Goal: Task Accomplishment & Management: Use online tool/utility

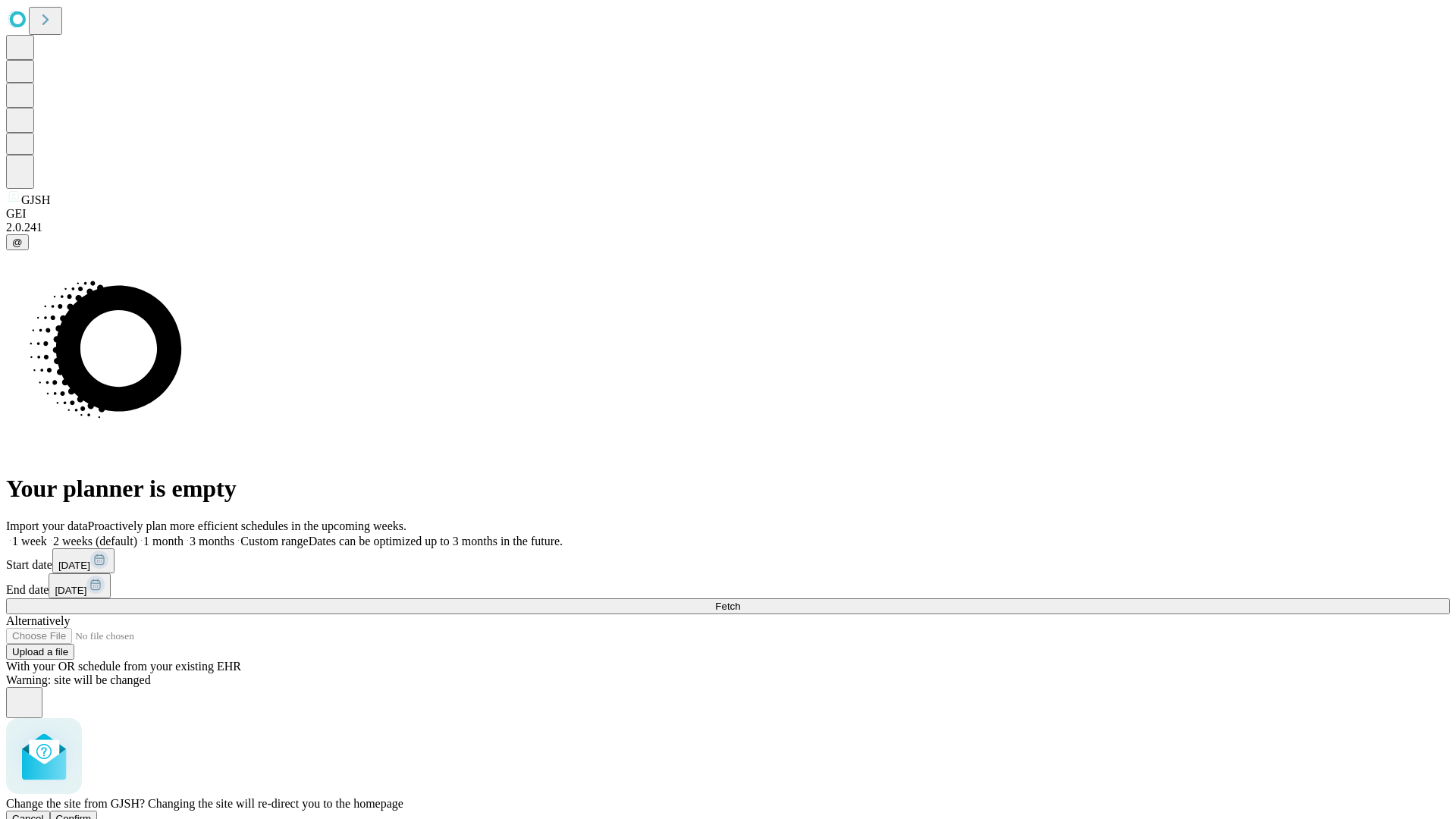
click at [92, 812] on span "Confirm" at bounding box center [73, 818] width 35 height 11
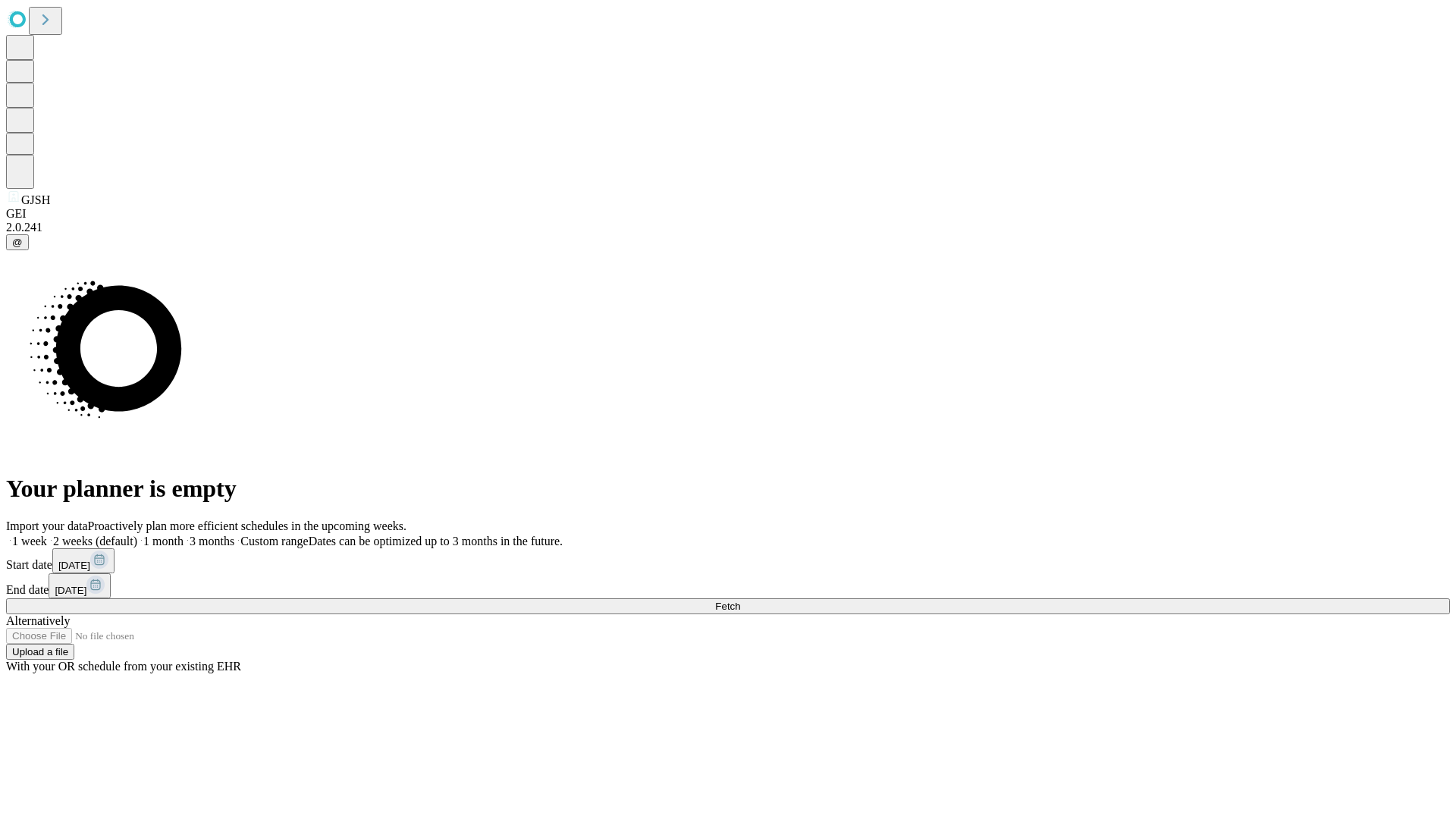
click at [138, 535] on label "2 weeks (default)" at bounding box center [92, 541] width 90 height 13
click at [740, 601] on span "Fetch" at bounding box center [727, 606] width 25 height 11
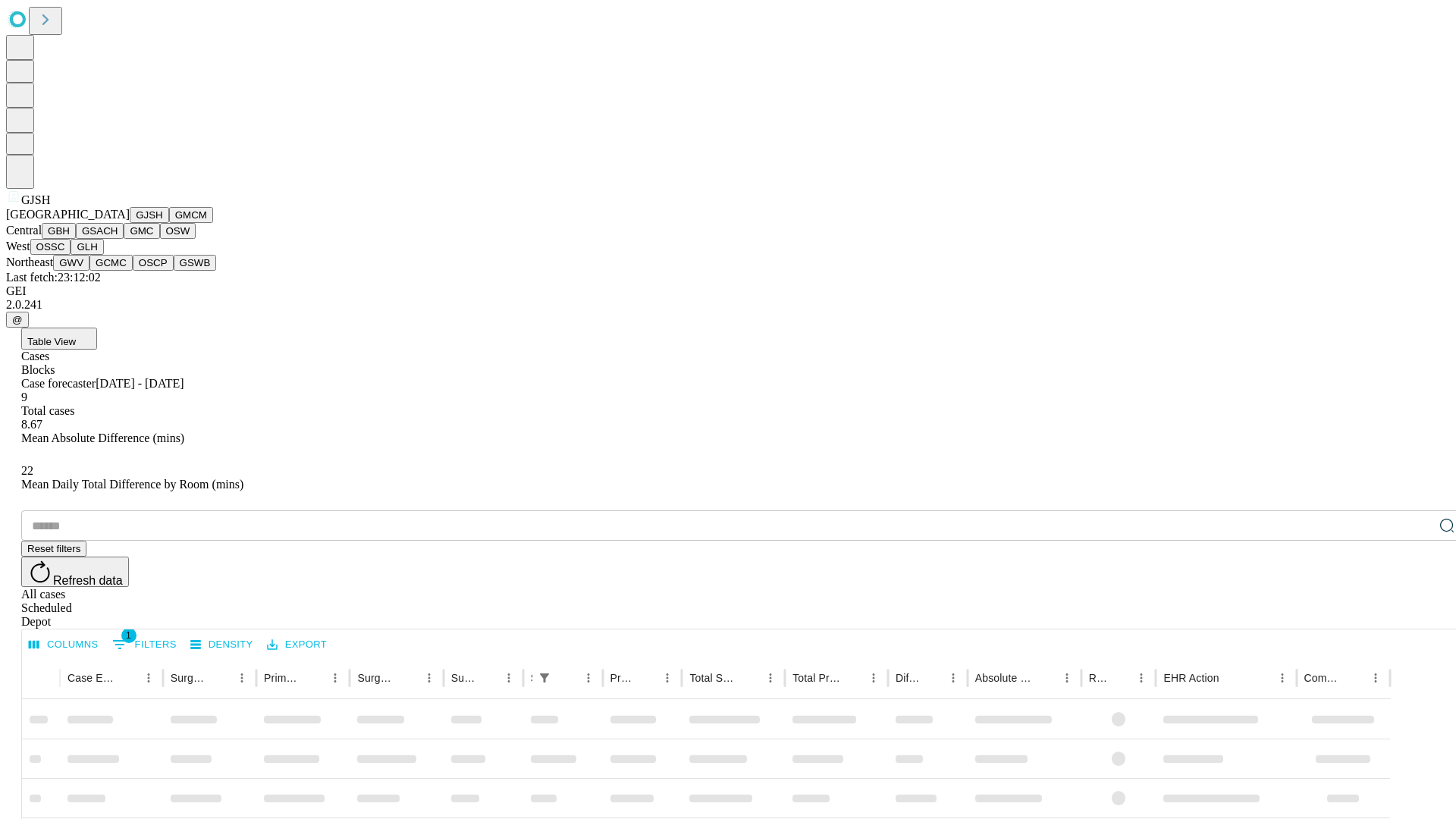
click at [169, 223] on button "GMCM" at bounding box center [191, 215] width 44 height 16
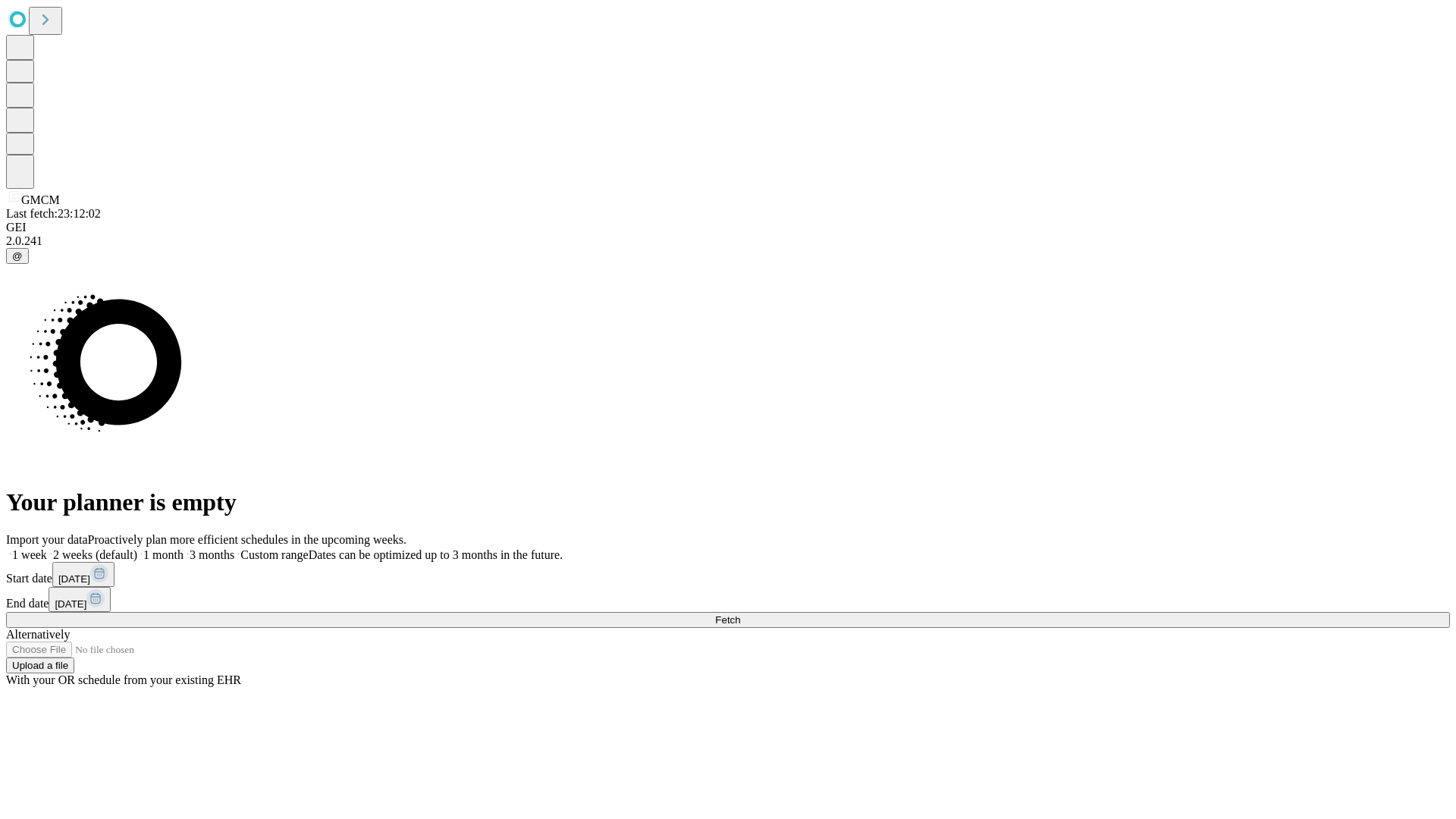
click at [138, 548] on label "2 weeks (default)" at bounding box center [92, 555] width 90 height 13
click at [740, 614] on span "Fetch" at bounding box center [727, 620] width 25 height 11
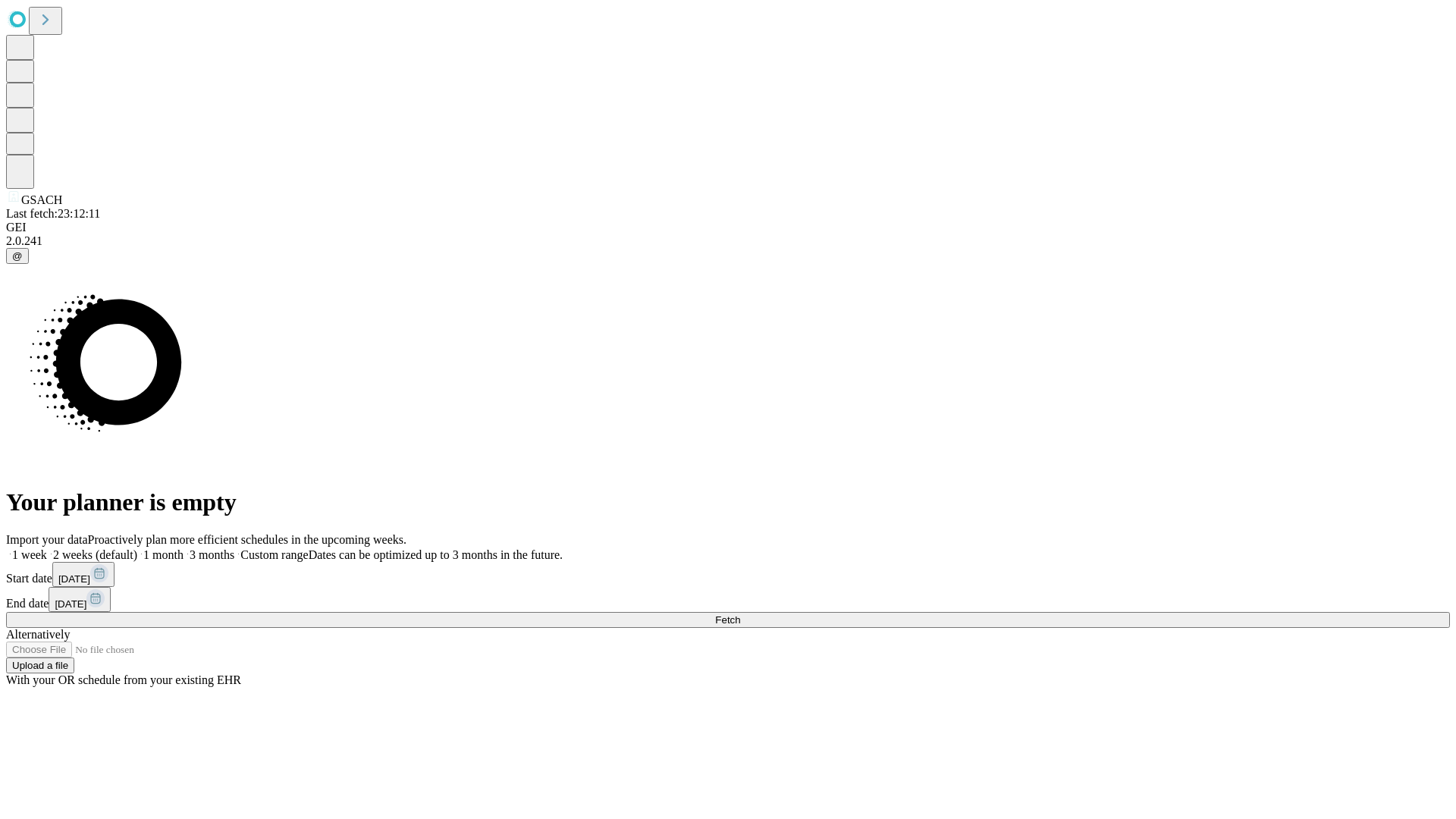
click at [740, 614] on span "Fetch" at bounding box center [727, 620] width 25 height 11
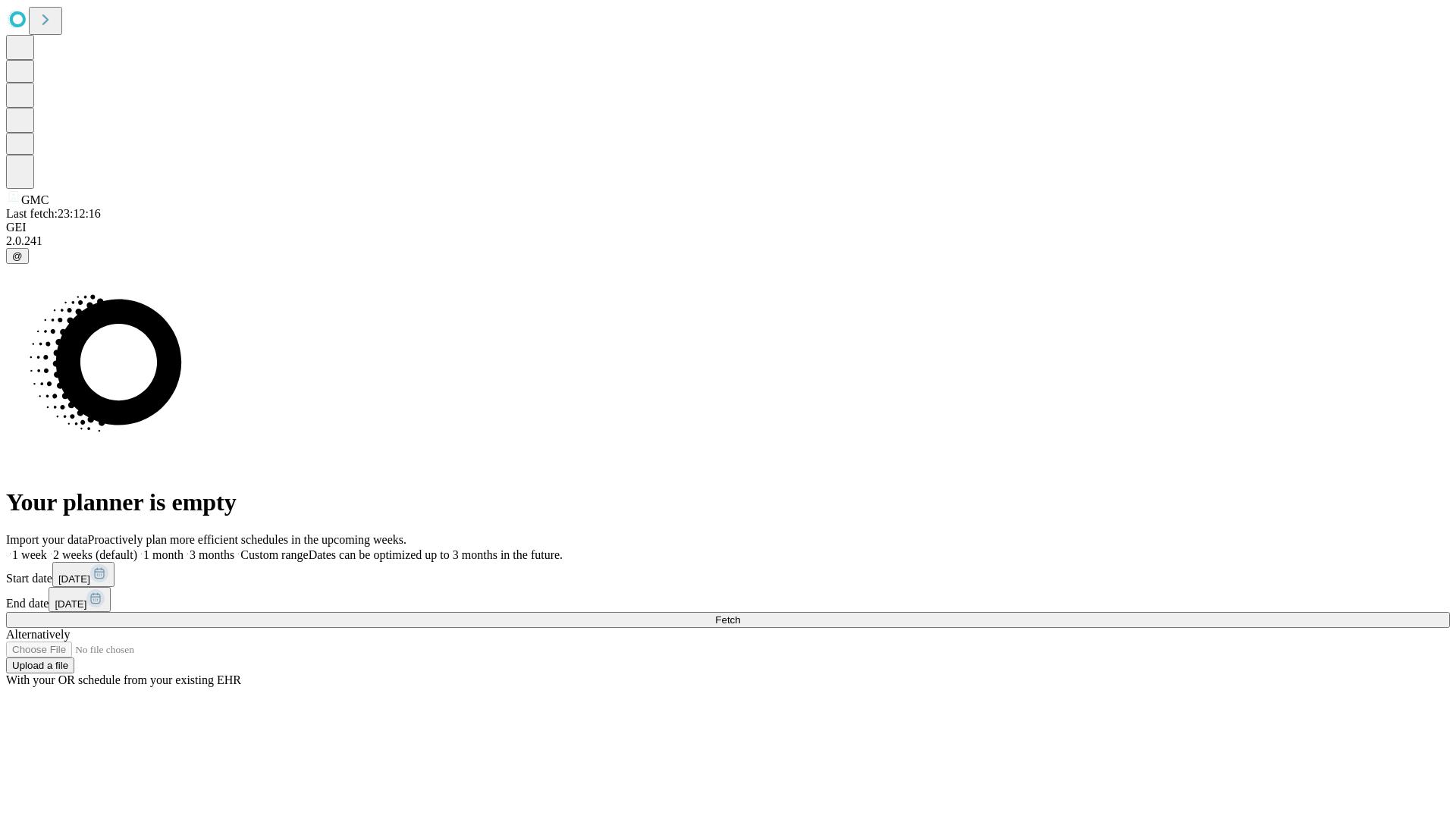
click at [138, 548] on label "2 weeks (default)" at bounding box center [92, 555] width 90 height 13
click at [740, 614] on span "Fetch" at bounding box center [727, 620] width 25 height 11
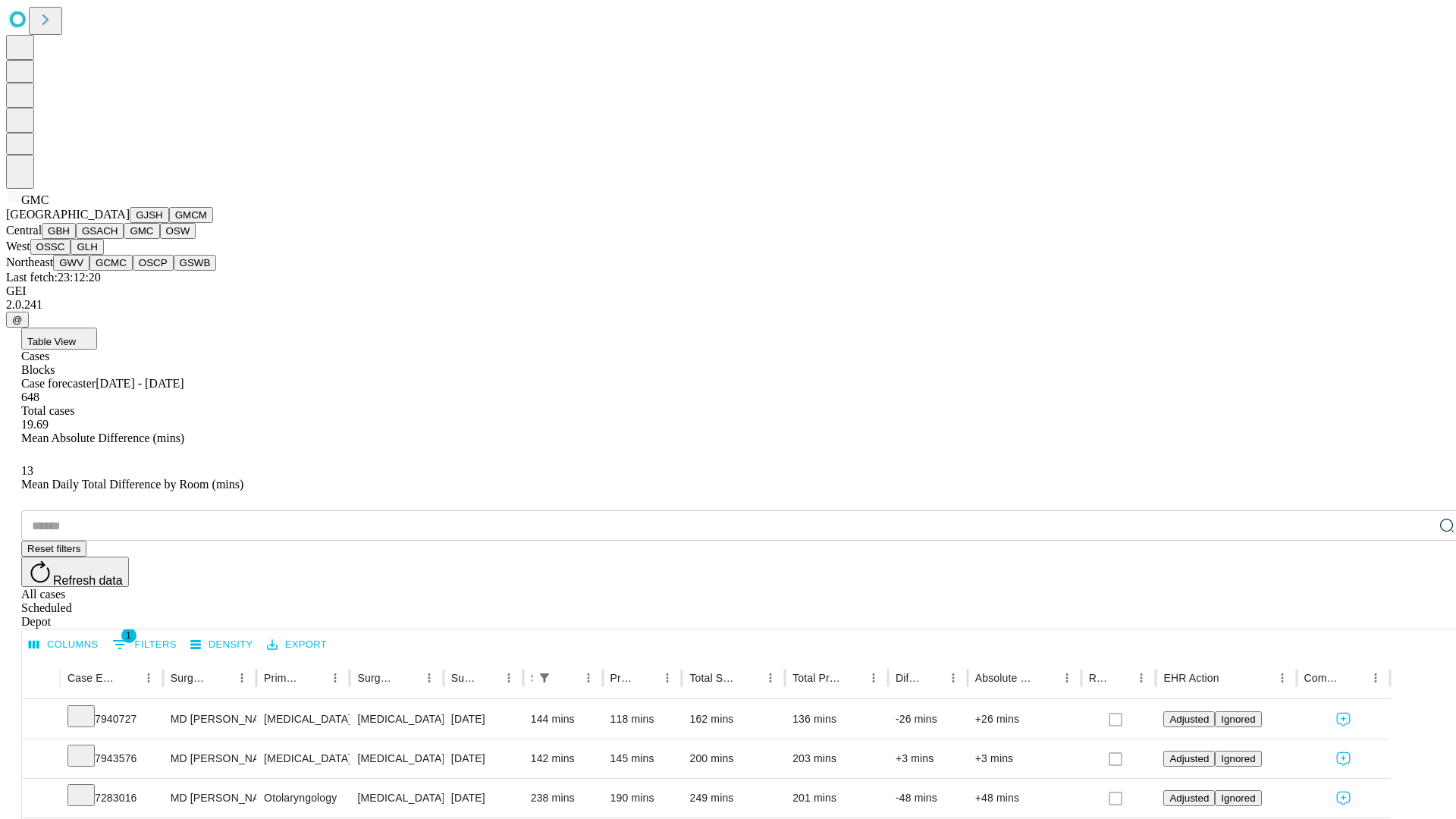
click at [160, 239] on button "OSW" at bounding box center [178, 231] width 36 height 16
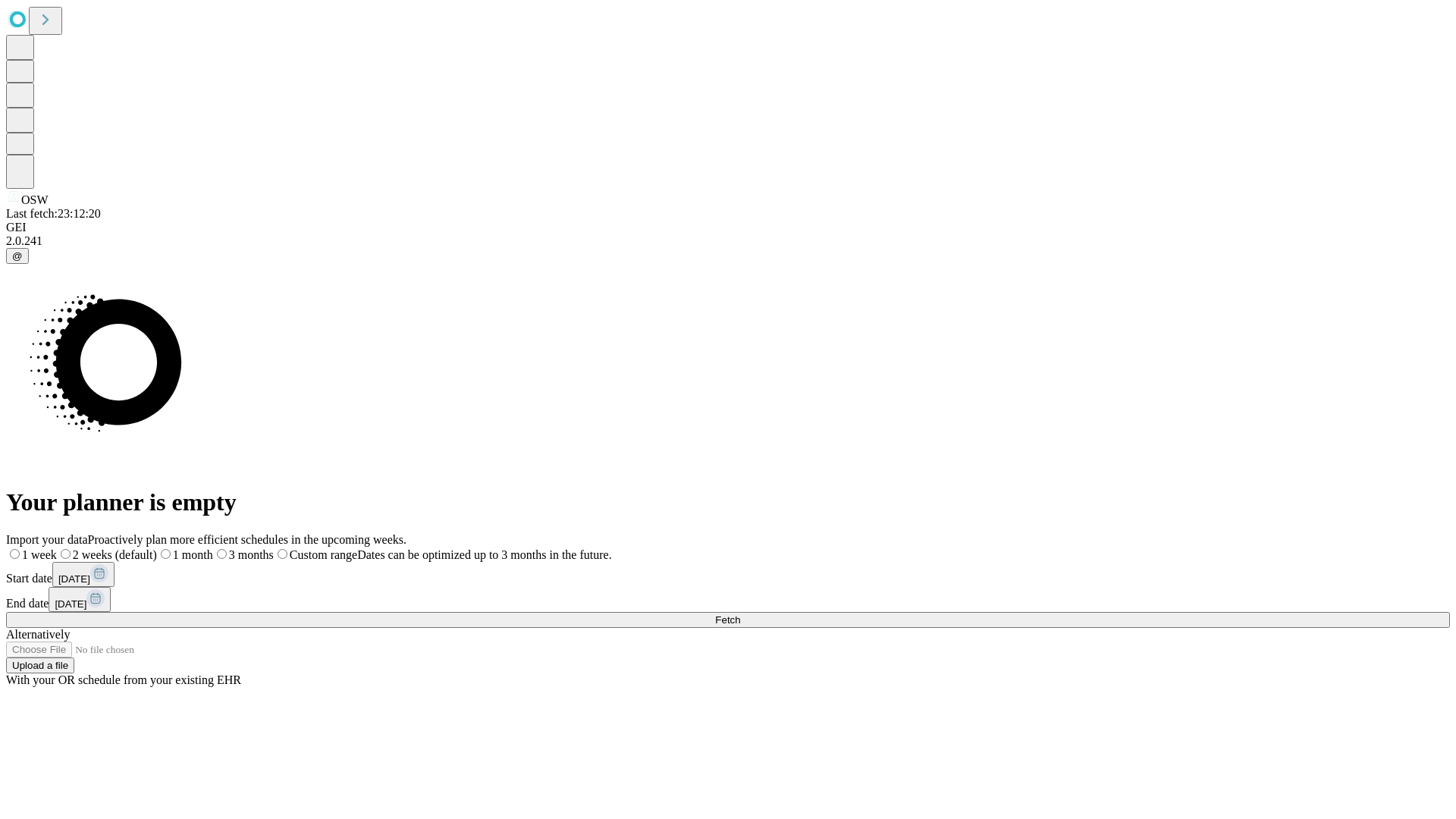
click at [157, 548] on label "2 weeks (default)" at bounding box center [107, 555] width 100 height 13
click at [740, 614] on span "Fetch" at bounding box center [727, 620] width 25 height 11
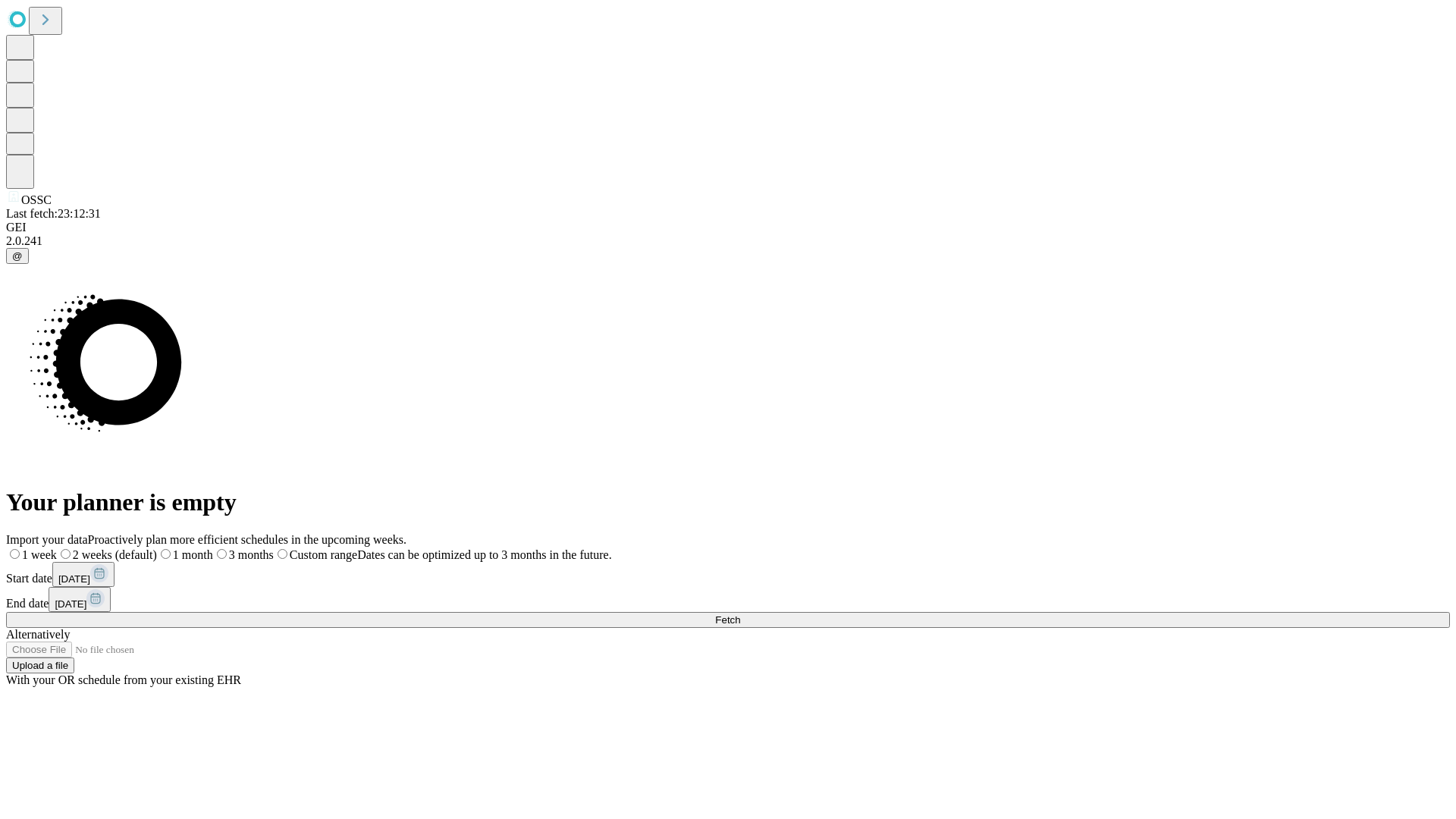
click at [157, 548] on label "2 weeks (default)" at bounding box center [107, 555] width 100 height 13
click at [740, 614] on span "Fetch" at bounding box center [727, 620] width 25 height 11
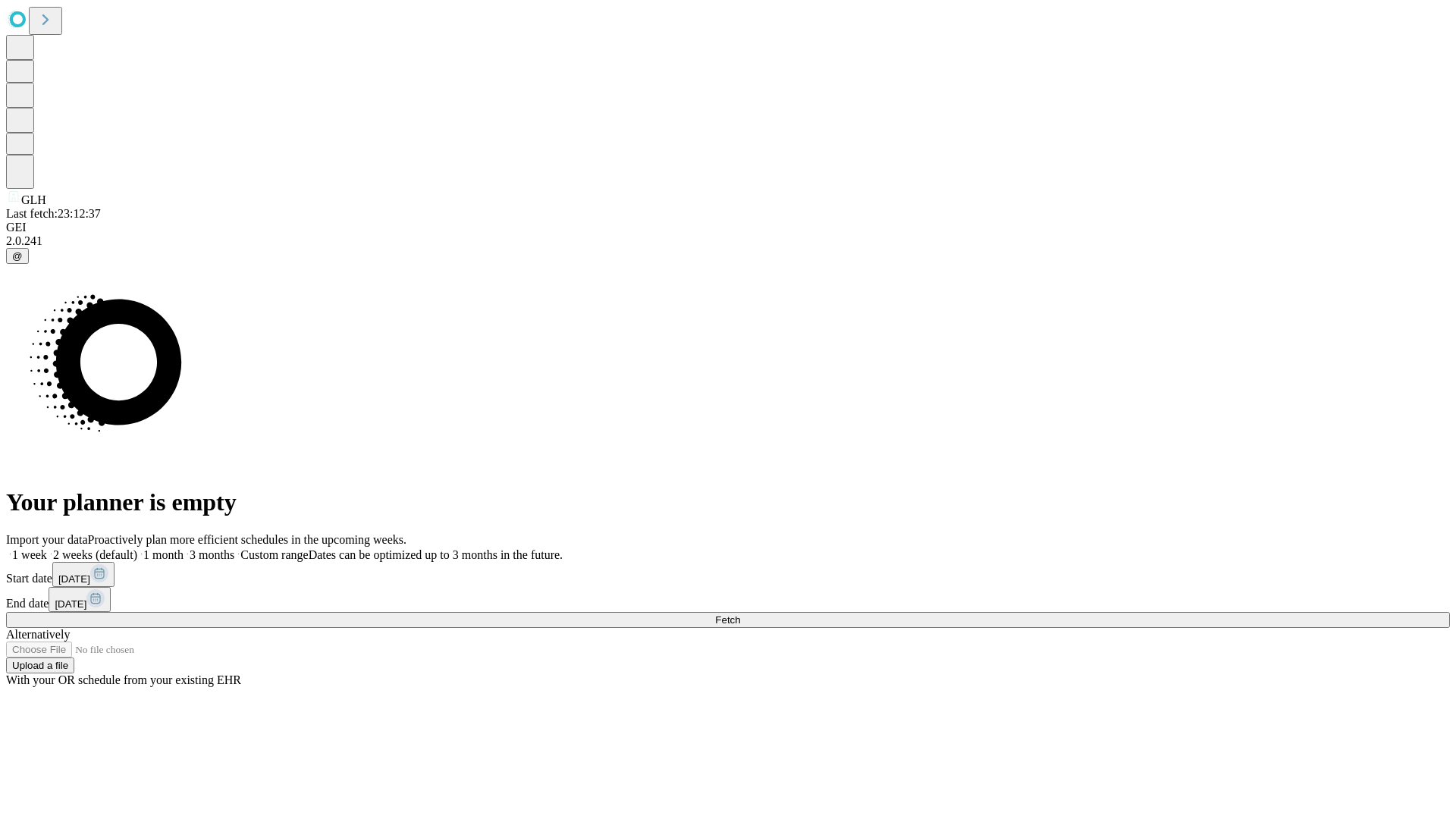
click at [138, 548] on label "2 weeks (default)" at bounding box center [92, 555] width 90 height 13
click at [740, 614] on span "Fetch" at bounding box center [727, 620] width 25 height 11
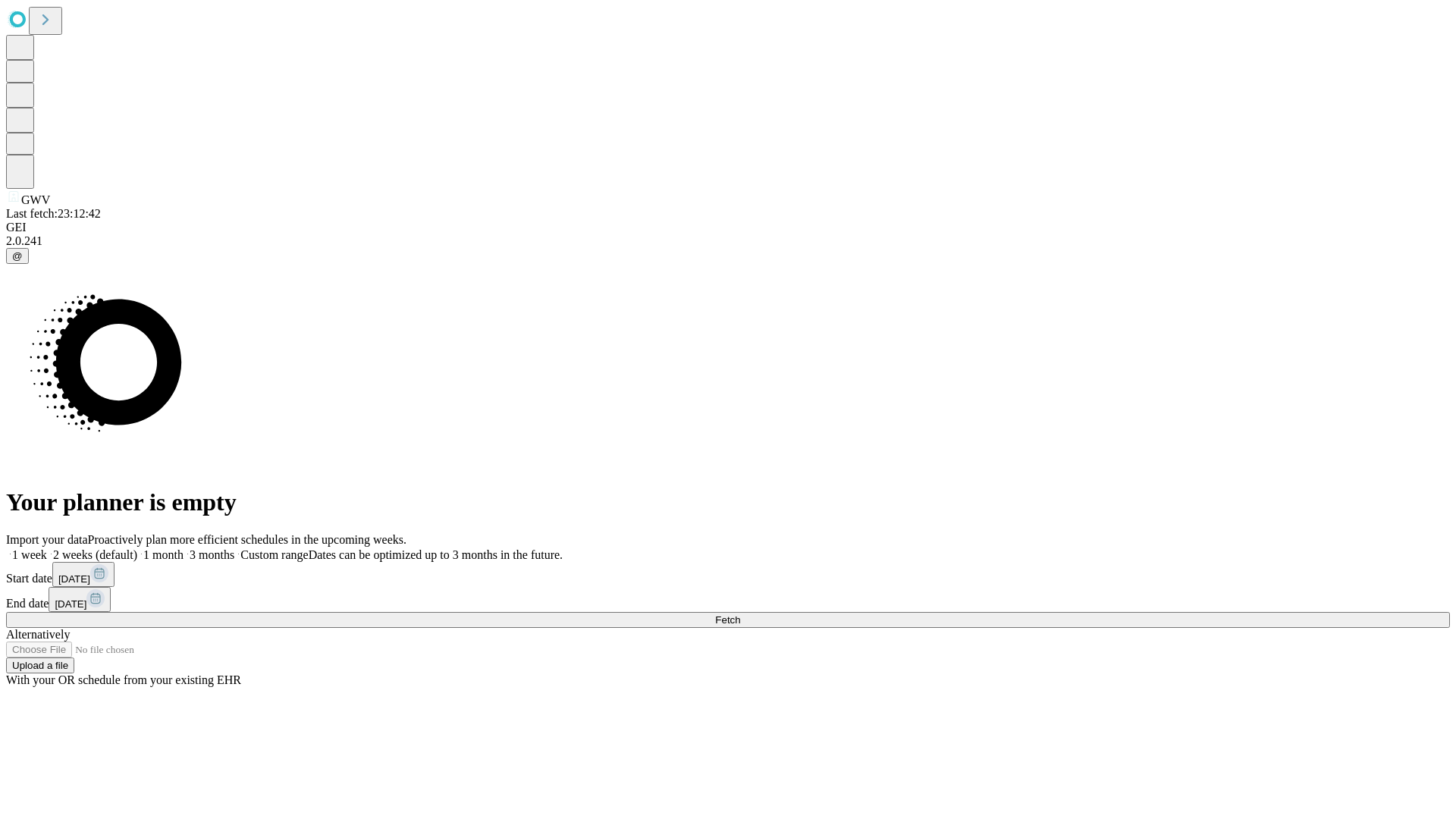
click at [138, 548] on label "2 weeks (default)" at bounding box center [92, 555] width 90 height 13
click at [740, 614] on span "Fetch" at bounding box center [727, 620] width 25 height 11
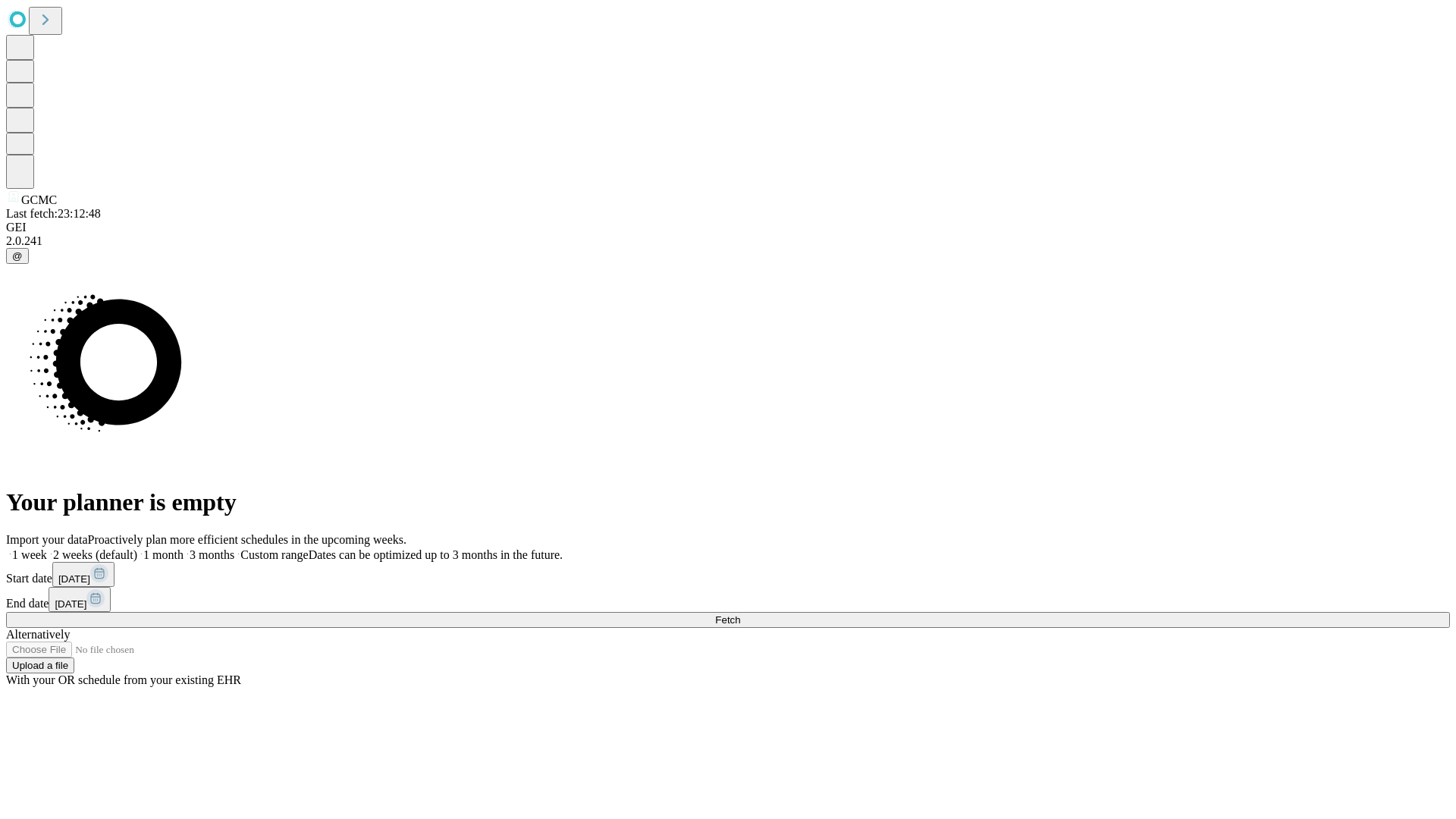
click at [138, 548] on label "2 weeks (default)" at bounding box center [92, 555] width 90 height 13
click at [740, 614] on span "Fetch" at bounding box center [727, 620] width 25 height 11
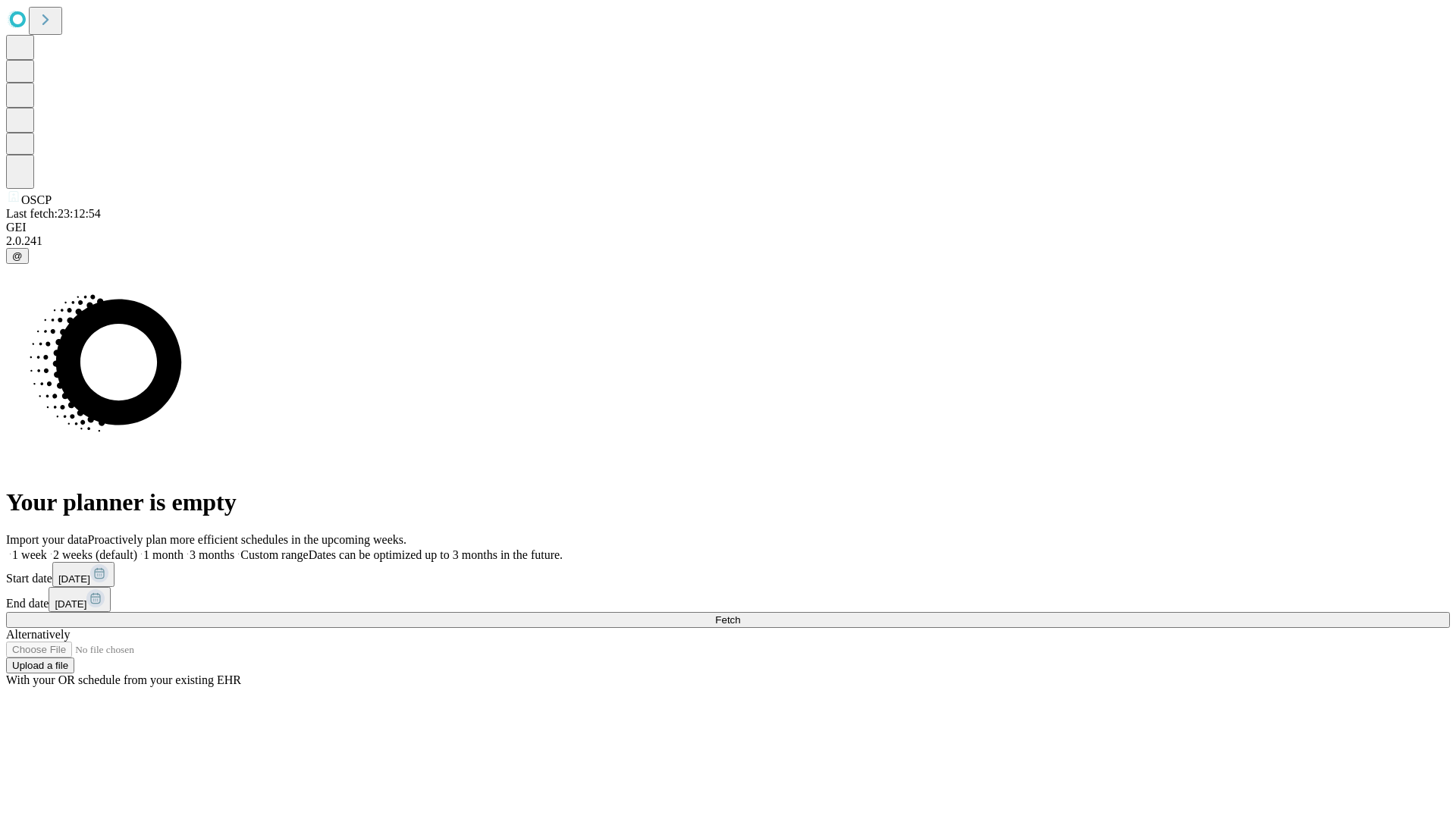
click at [138, 548] on label "2 weeks (default)" at bounding box center [92, 555] width 90 height 13
click at [740, 614] on span "Fetch" at bounding box center [727, 620] width 25 height 11
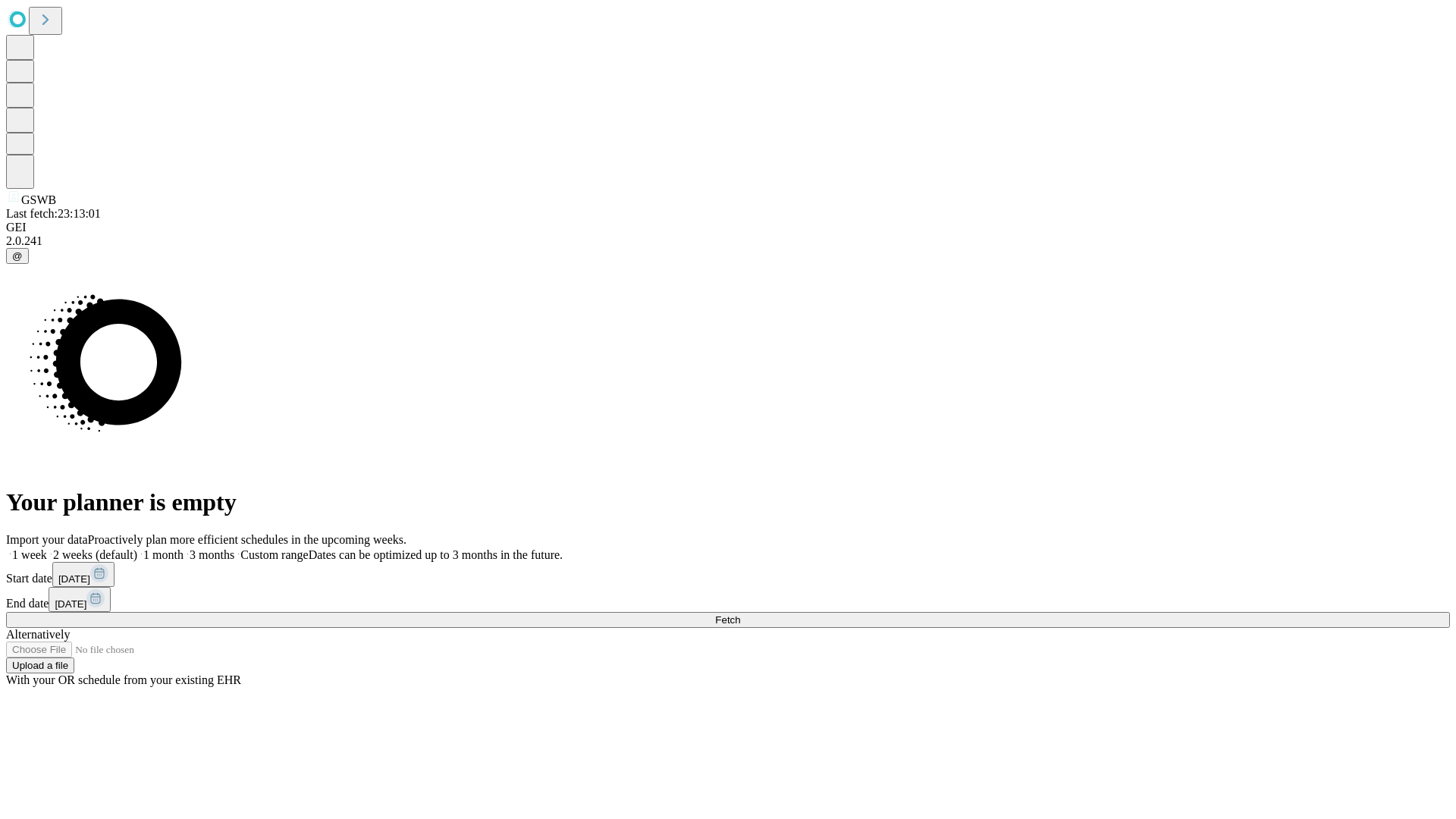
click at [138, 548] on label "2 weeks (default)" at bounding box center [92, 555] width 90 height 13
click at [740, 614] on span "Fetch" at bounding box center [727, 620] width 25 height 11
